Goal: Task Accomplishment & Management: Use online tool/utility

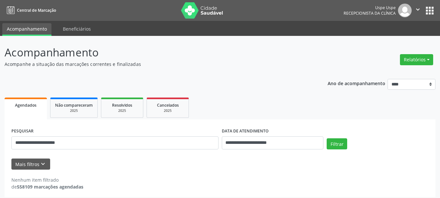
scroll to position [4, 0]
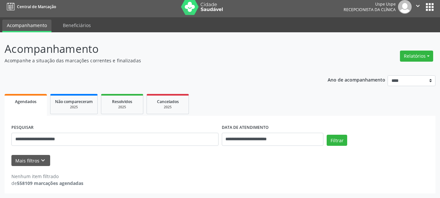
click at [108, 141] on input "**********" at bounding box center [114, 139] width 207 height 13
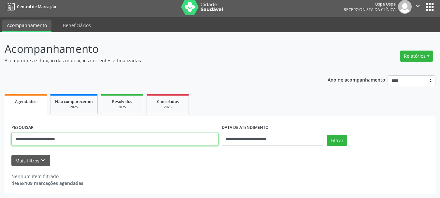
type input "**********"
click at [327, 135] on button "Filtrar" at bounding box center [337, 140] width 21 height 11
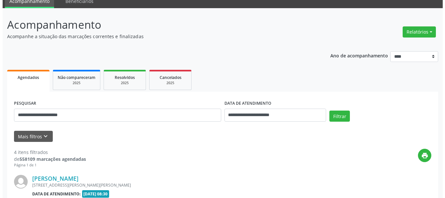
scroll to position [0, 0]
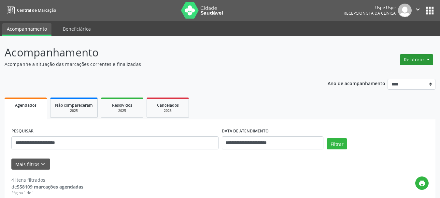
click at [416, 58] on button "Relatórios" at bounding box center [416, 59] width 33 height 11
click at [402, 74] on link "Agendamentos" at bounding box center [398, 73] width 70 height 9
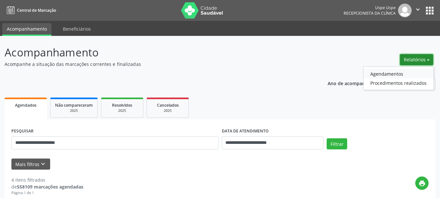
select select "*"
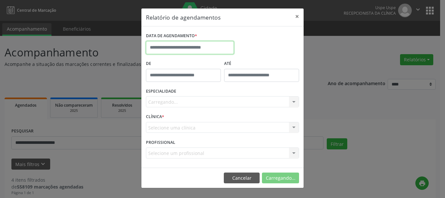
click at [197, 50] on input "text" at bounding box center [190, 47] width 88 height 13
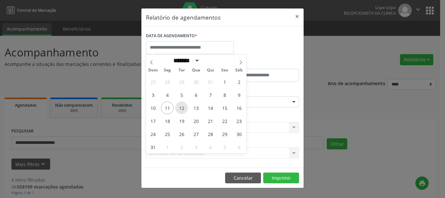
click at [180, 110] on span "12" at bounding box center [181, 107] width 13 height 13
type input "**********"
click at [180, 110] on span "12" at bounding box center [181, 107] width 13 height 13
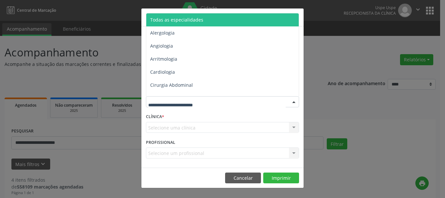
click at [175, 20] on span "Todas as especialidades" at bounding box center [176, 20] width 53 height 6
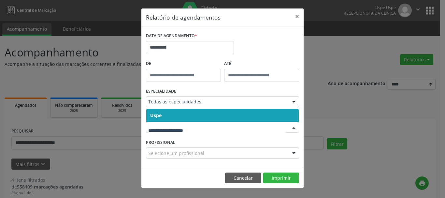
click at [164, 119] on span "Uspe" at bounding box center [222, 115] width 152 height 13
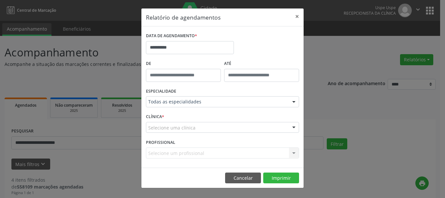
click at [164, 119] on div "CLÍNICA * Selecione uma clínica Uspe Nenhum resultado encontrado para: " " Não …" at bounding box center [222, 124] width 156 height 25
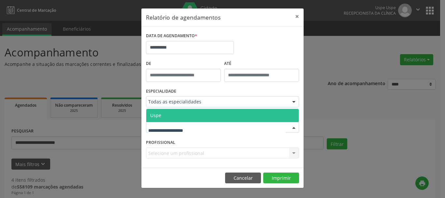
drag, startPoint x: 161, startPoint y: 131, endPoint x: 162, endPoint y: 117, distance: 14.1
click at [161, 129] on div at bounding box center [222, 127] width 153 height 11
click at [162, 117] on span "Uspe" at bounding box center [222, 115] width 152 height 13
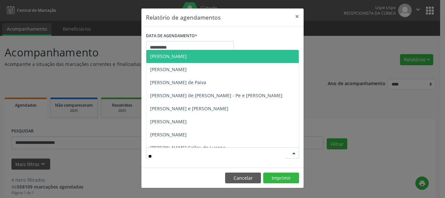
type input "***"
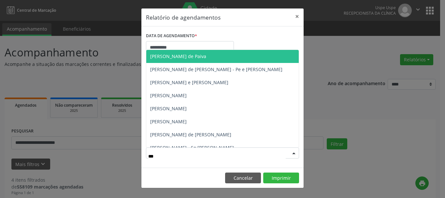
drag, startPoint x: 205, startPoint y: 56, endPoint x: 242, endPoint y: 94, distance: 54.1
click at [205, 56] on span "[PERSON_NAME] de Paiva" at bounding box center [178, 56] width 56 height 6
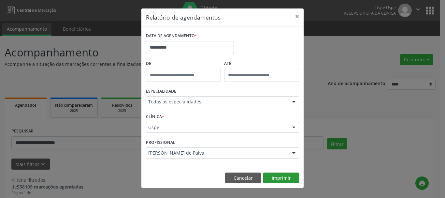
drag, startPoint x: 284, startPoint y: 187, endPoint x: 280, endPoint y: 179, distance: 8.2
click at [281, 182] on footer "Cancelar Imprimir" at bounding box center [222, 177] width 162 height 21
click at [280, 179] on button "Imprimir" at bounding box center [281, 177] width 36 height 11
